Goal: Task Accomplishment & Management: Complete application form

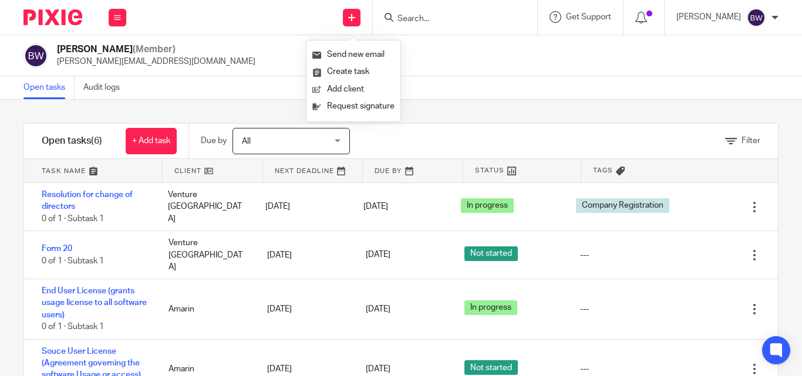
scroll to position [35, 0]
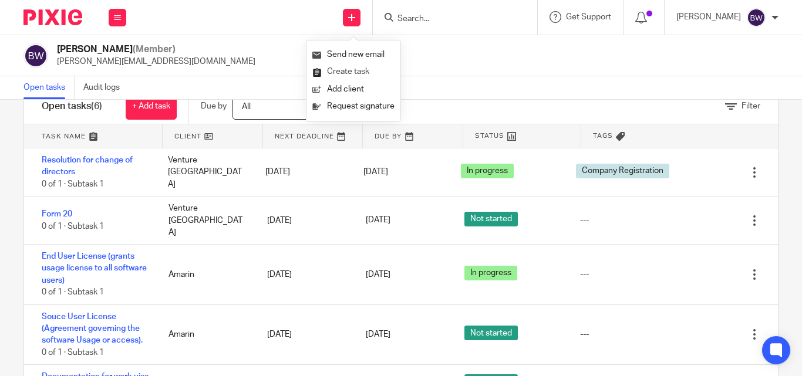
click at [342, 66] on link "Create task" at bounding box center [353, 71] width 82 height 17
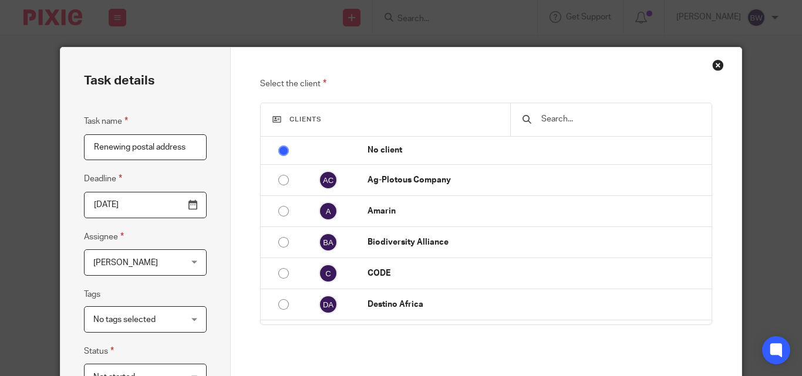
type input "Renewing postal address"
click at [187, 206] on input "2025-08-18" at bounding box center [145, 205] width 123 height 26
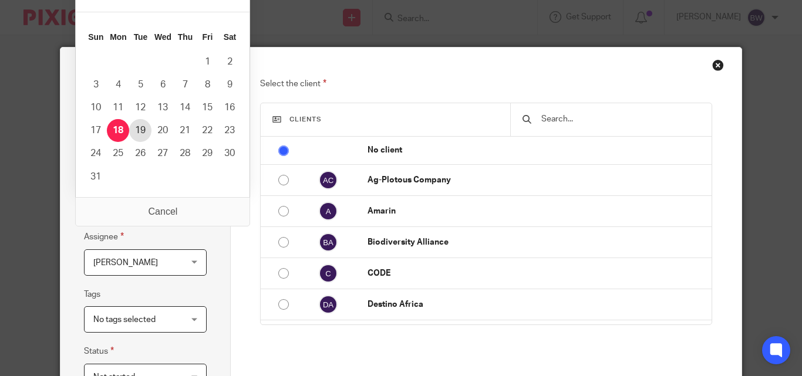
type input "2025-08-19"
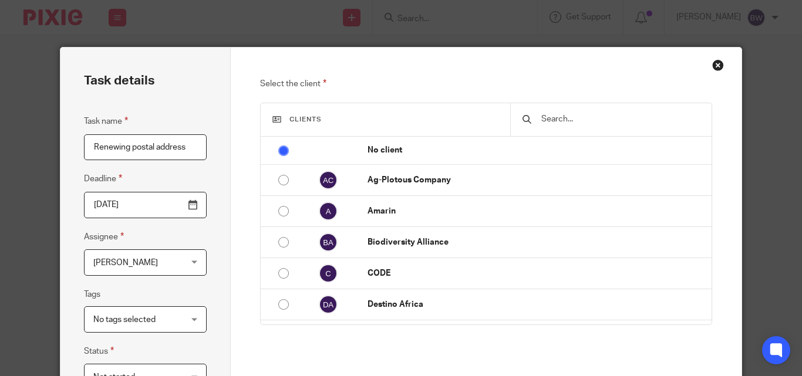
click at [580, 122] on input "text" at bounding box center [619, 119] width 159 height 13
click at [580, 121] on input "text" at bounding box center [619, 119] width 159 height 13
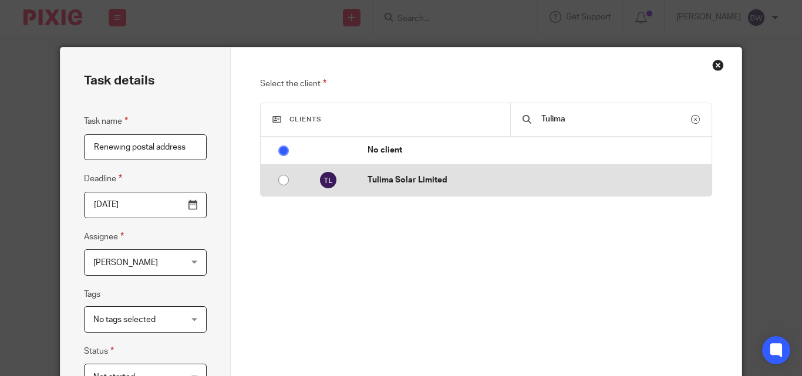
type input "Tulima"
click at [491, 186] on td "Tulima Solar Limited" at bounding box center [534, 180] width 356 height 31
radio input "false"
radio input "true"
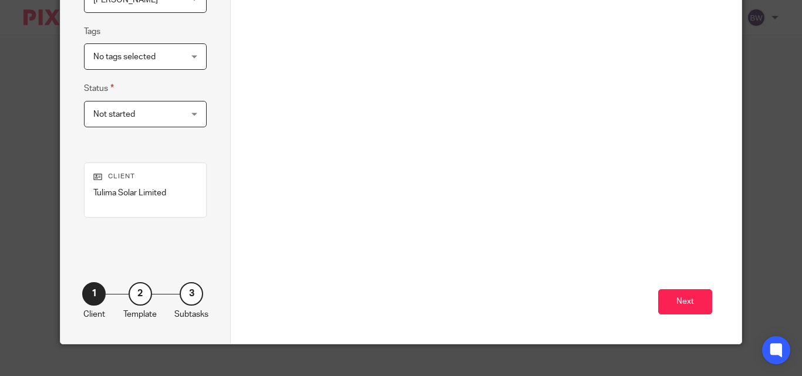
scroll to position [264, 0]
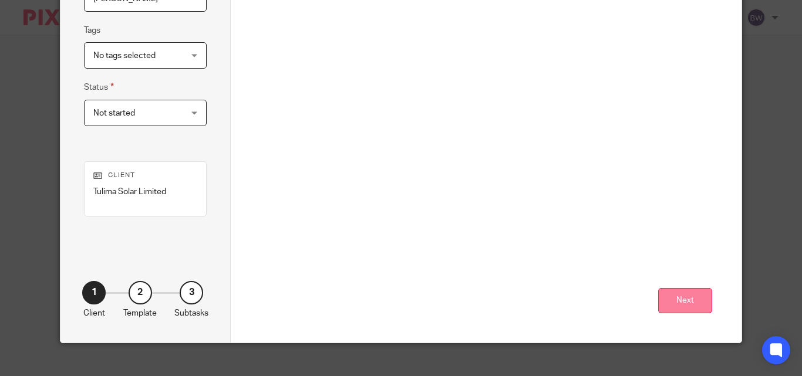
click at [675, 308] on button "Next" at bounding box center [685, 300] width 54 height 25
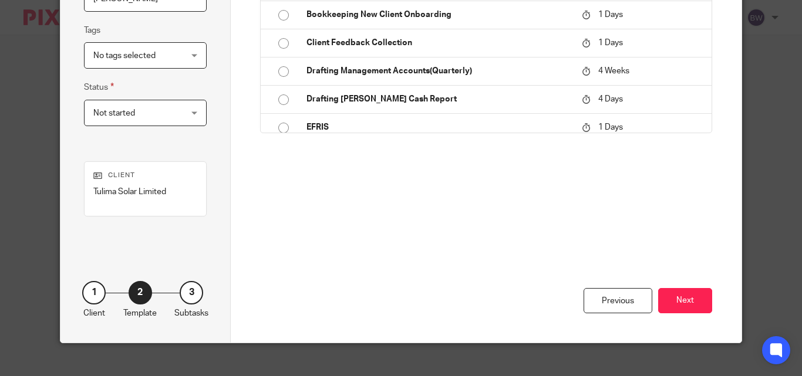
click at [684, 287] on div "Previous Next" at bounding box center [485, 280] width 451 height 126
click at [682, 302] on button "Next" at bounding box center [685, 300] width 54 height 25
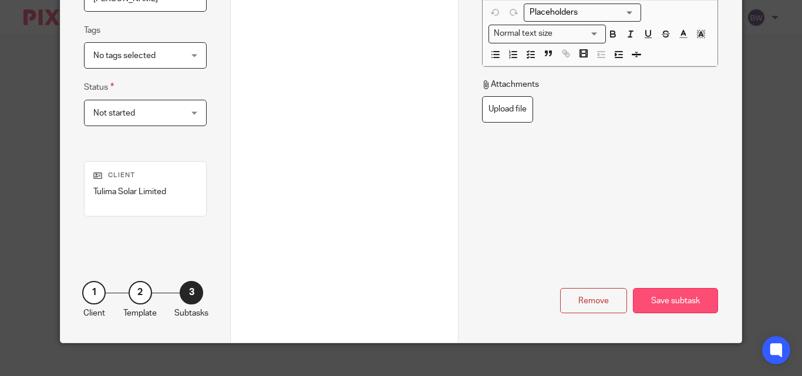
click at [682, 296] on div "Save subtask" at bounding box center [675, 300] width 85 height 25
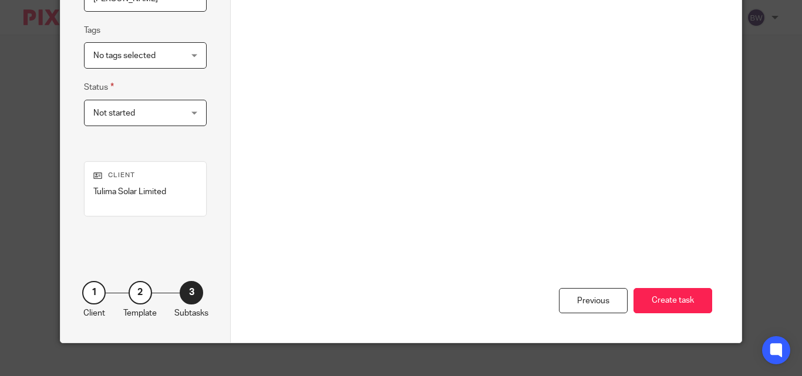
click at [682, 296] on button "Create task" at bounding box center [672, 300] width 79 height 25
